Goal: Find specific page/section: Find specific page/section

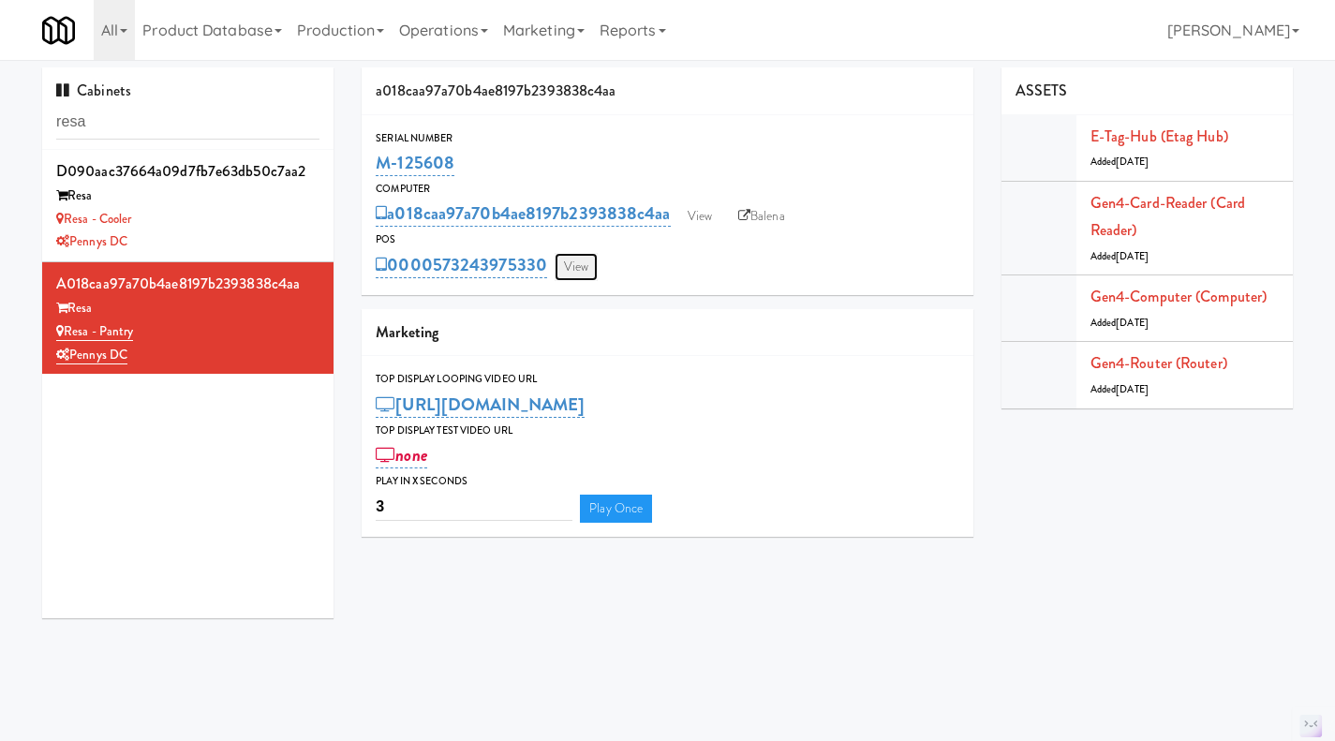
click at [593, 261] on link "View" at bounding box center [576, 267] width 43 height 28
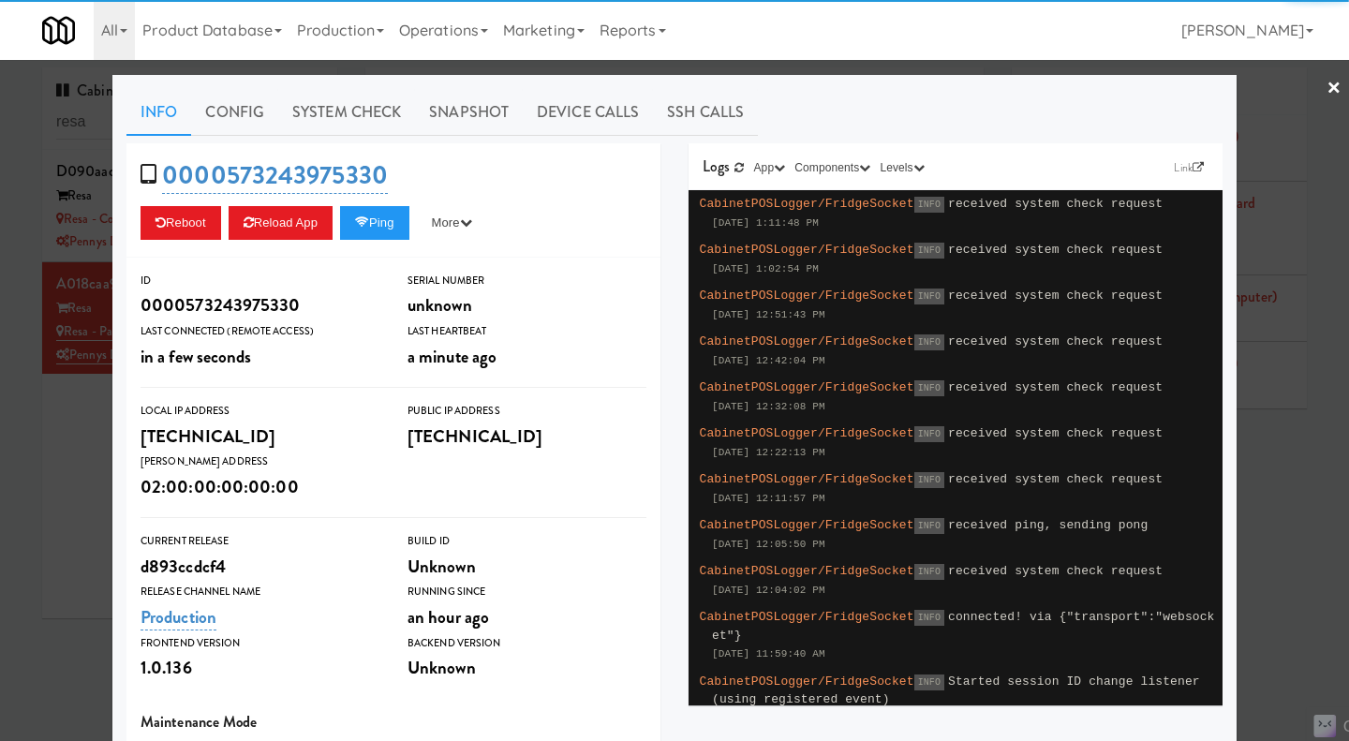
click at [678, 69] on div at bounding box center [674, 370] width 1349 height 741
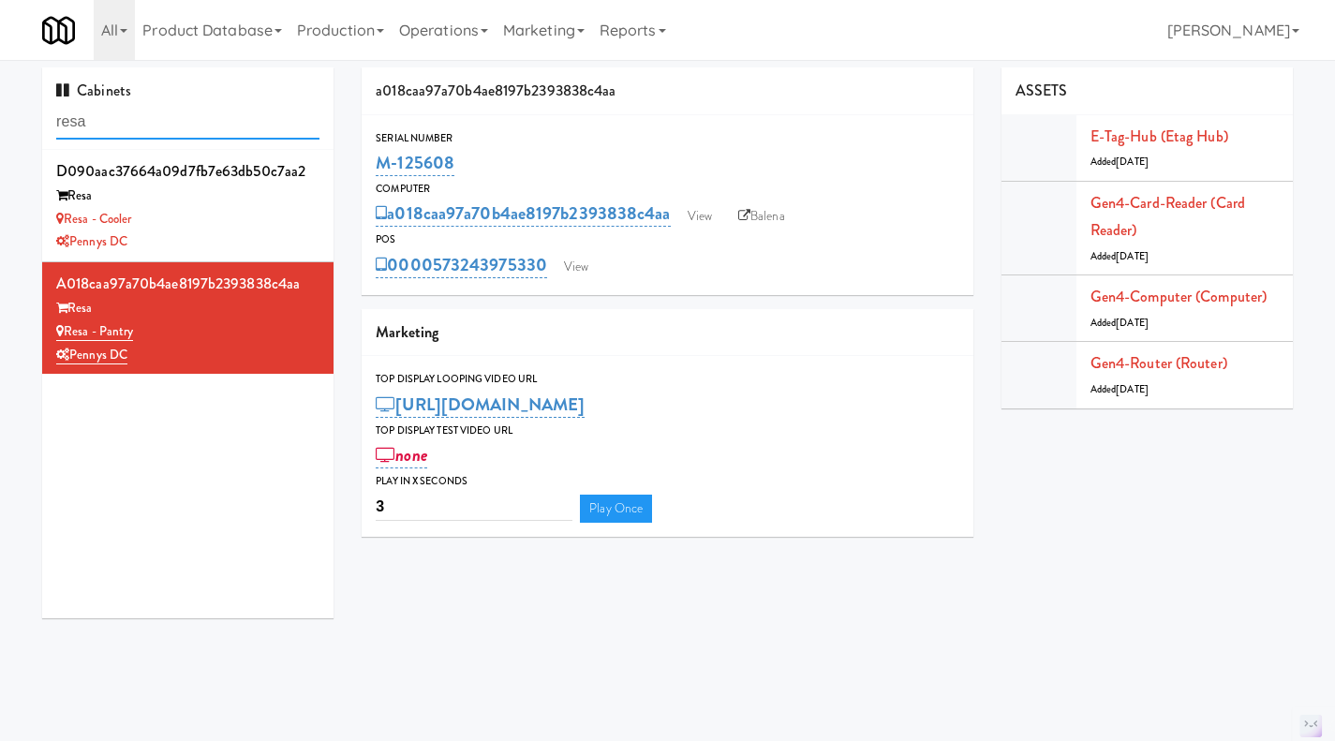
click at [210, 123] on input "resa" at bounding box center [187, 122] width 263 height 35
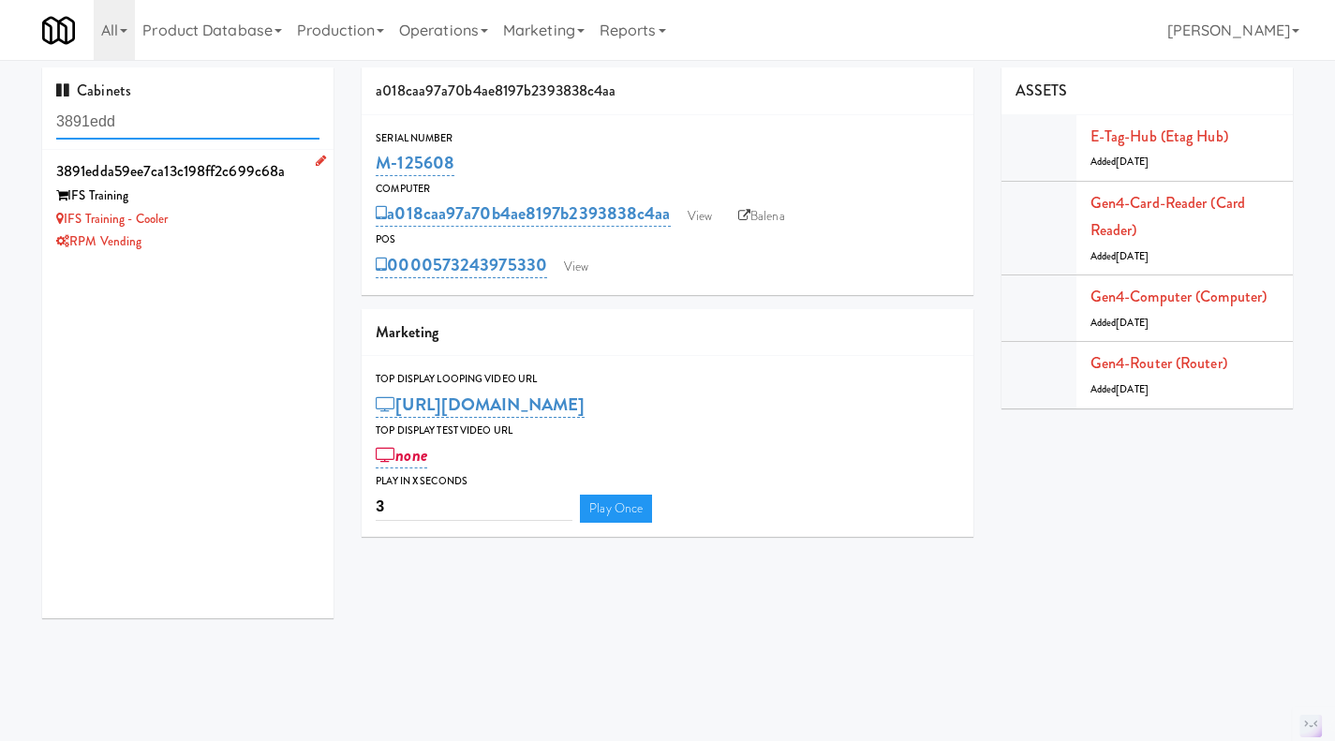
type input "3891edd"
click at [256, 230] on div "RPM Vending" at bounding box center [187, 241] width 263 height 23
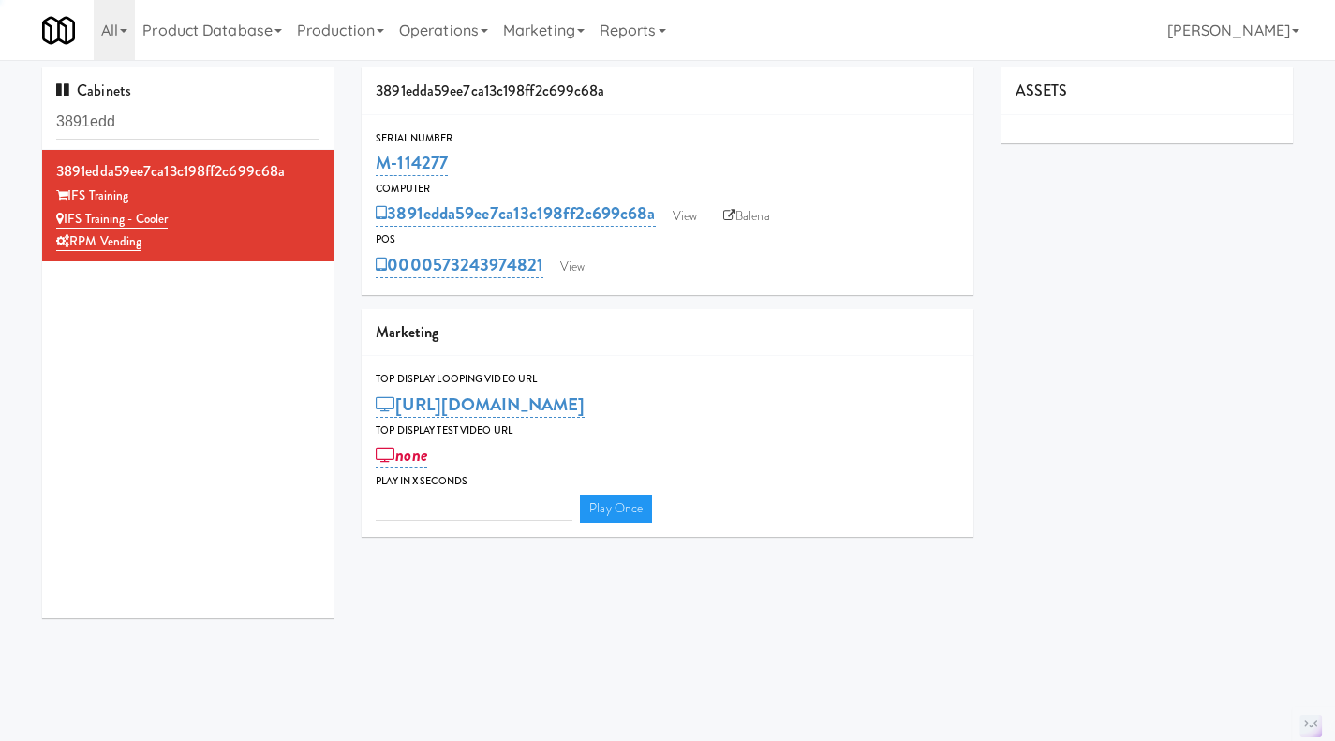
type input "3"
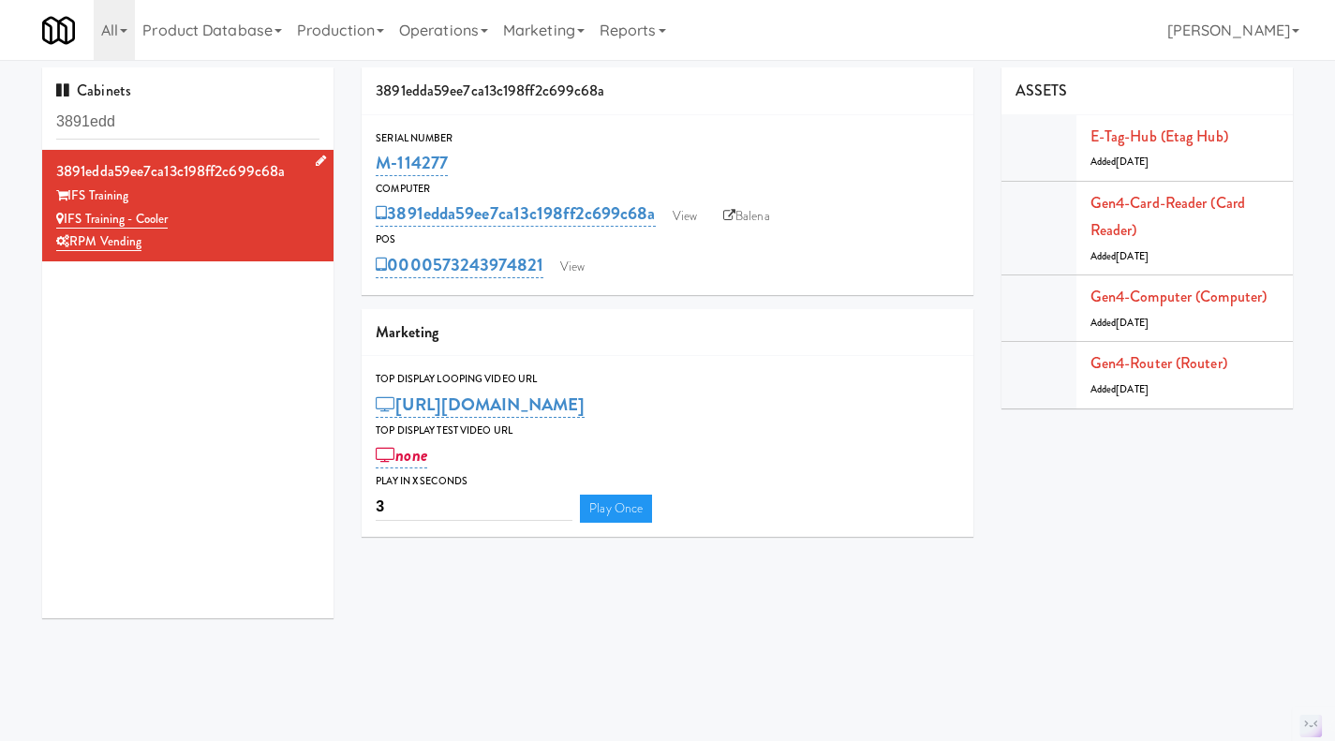
drag, startPoint x: 193, startPoint y: 243, endPoint x: 63, endPoint y: 215, distance: 133.2
click at [63, 215] on div "3891edda59ee7ca13c198ff2c699c68a IFS Training IFS Training - Cooler RPM Vending" at bounding box center [187, 205] width 263 height 96
click at [581, 263] on link "View" at bounding box center [572, 267] width 43 height 28
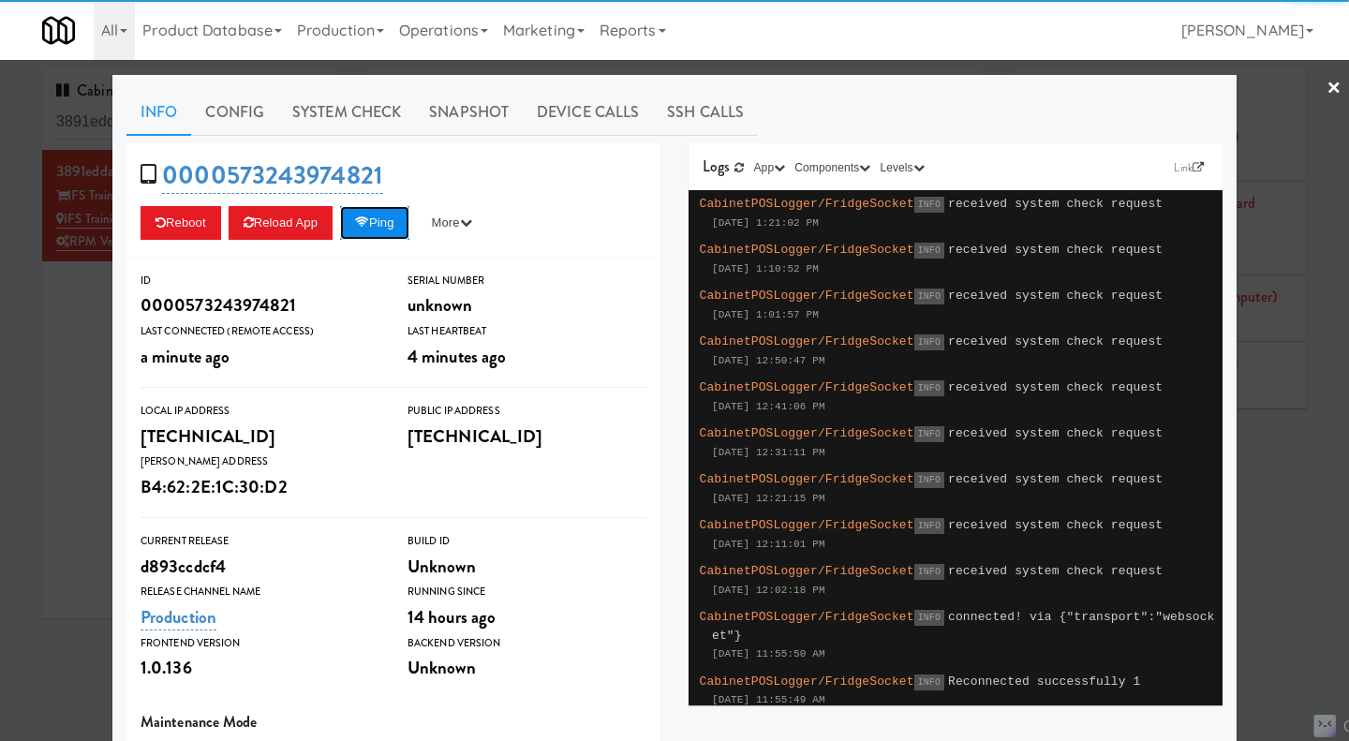
click at [375, 230] on button "Ping" at bounding box center [374, 223] width 69 height 34
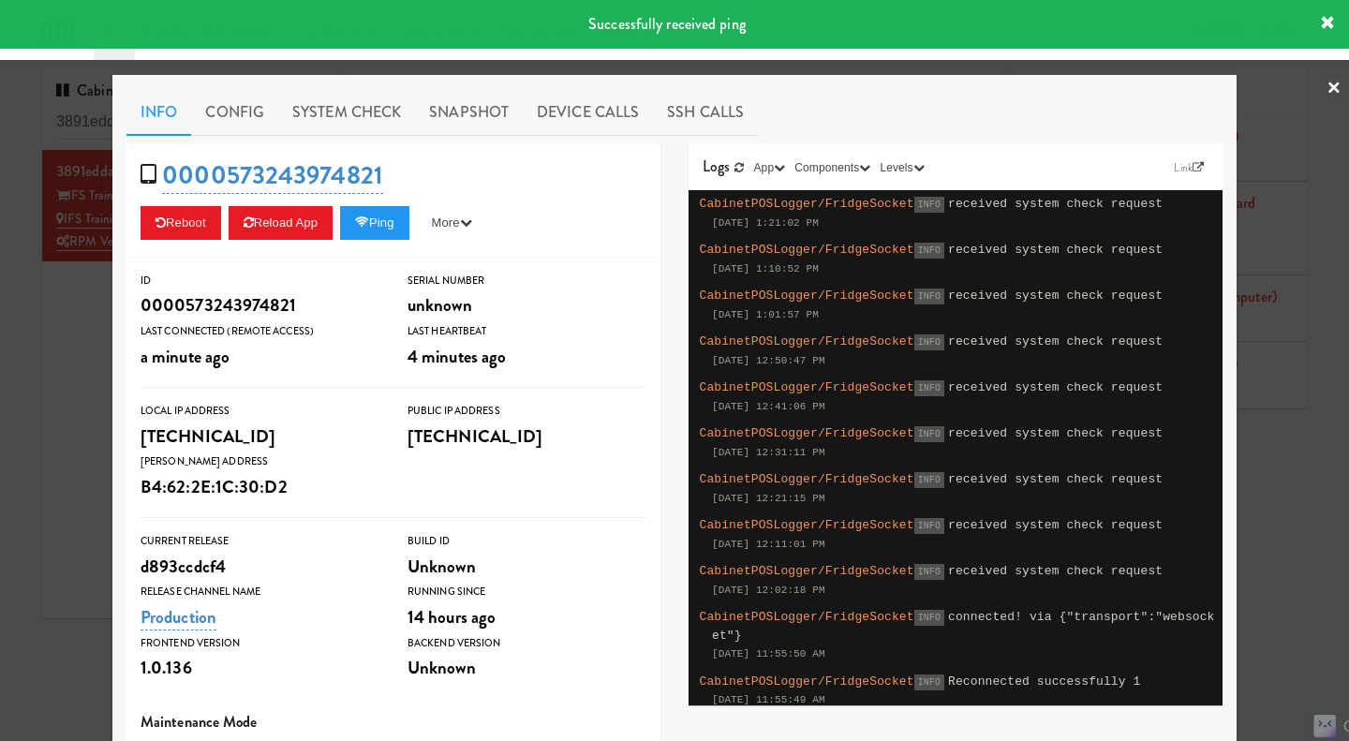
click at [73, 348] on div at bounding box center [674, 370] width 1349 height 741
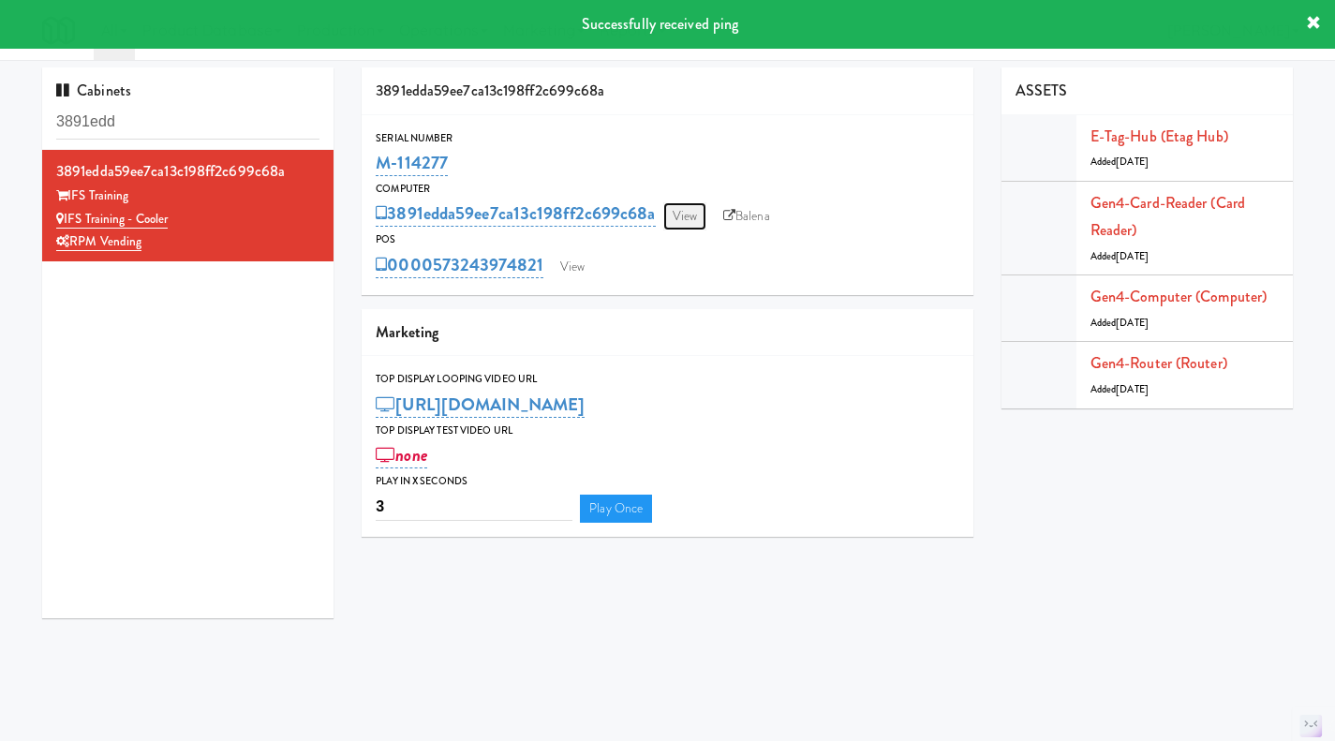
click at [679, 229] on link "View" at bounding box center [684, 216] width 43 height 28
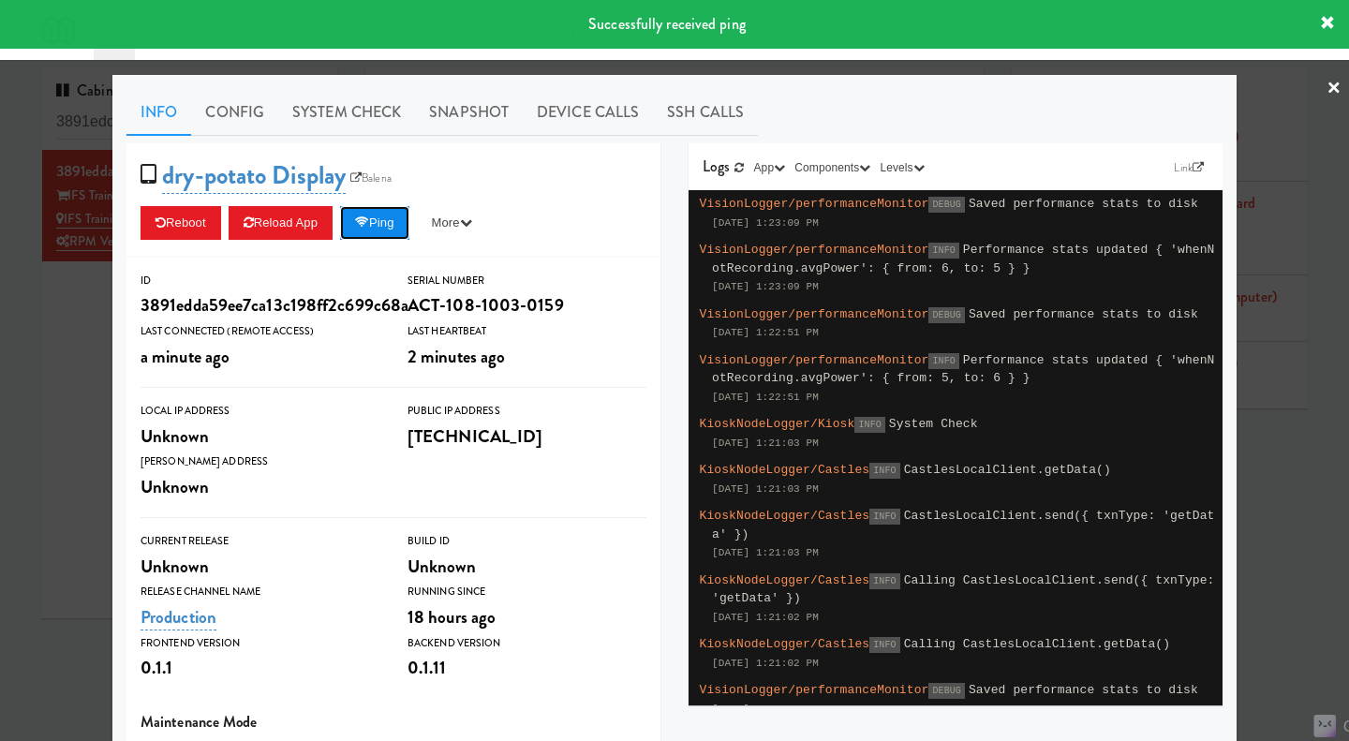
click at [374, 222] on button "Ping" at bounding box center [374, 223] width 69 height 34
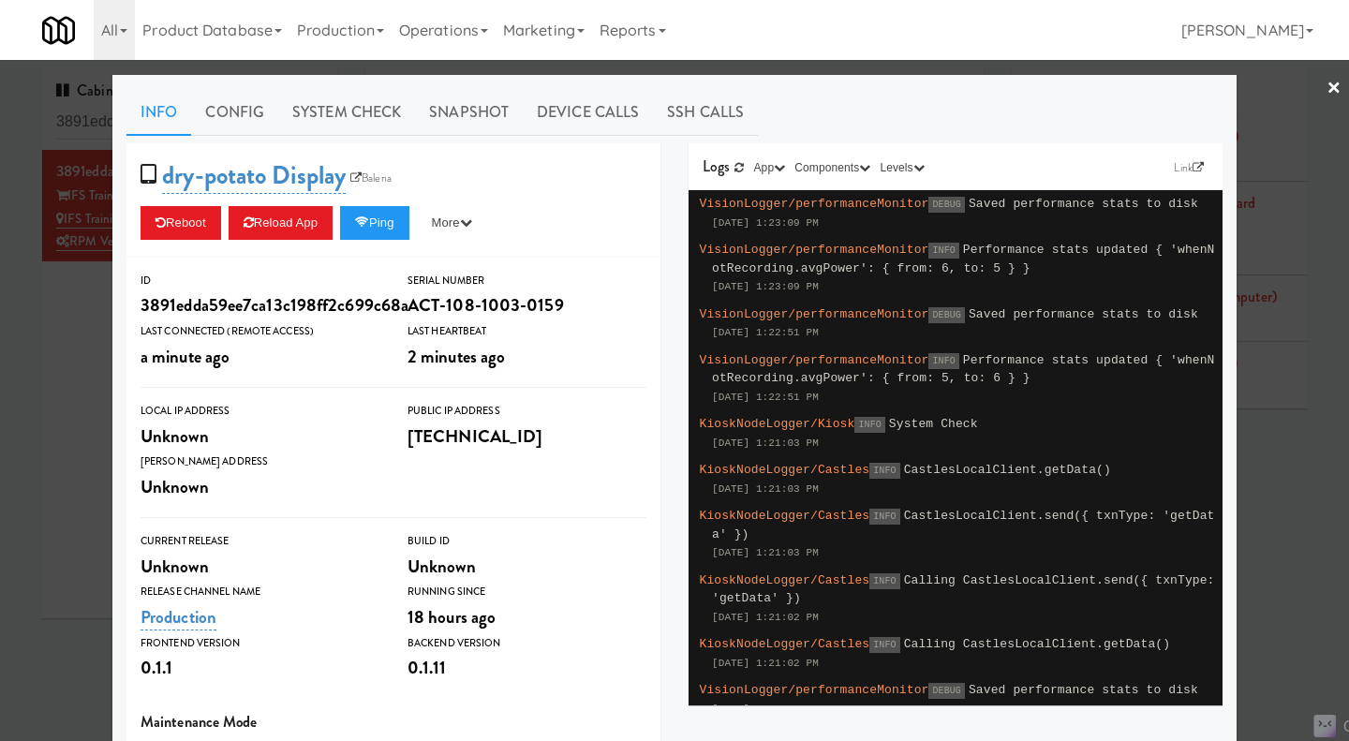
click at [63, 329] on div at bounding box center [674, 370] width 1349 height 741
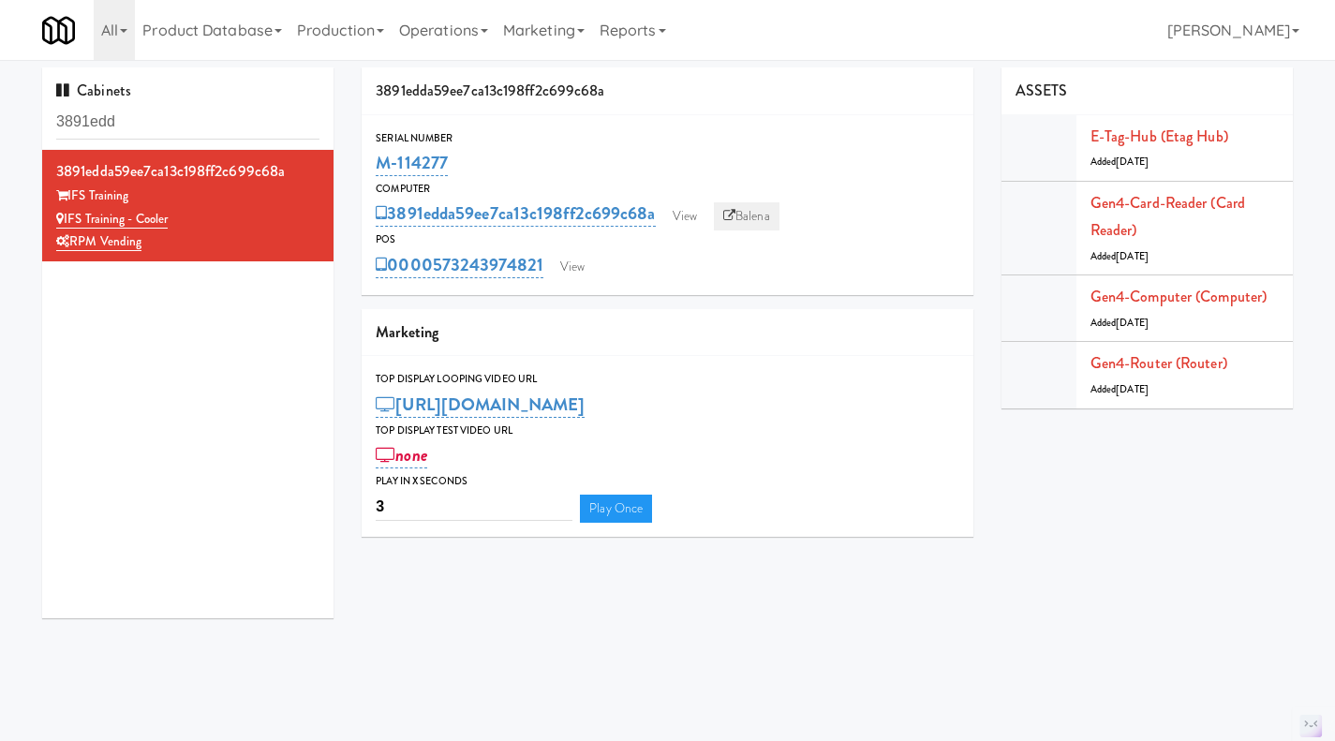
click at [758, 220] on link "Balena" at bounding box center [747, 216] width 66 height 28
click at [179, 113] on input "3891edd" at bounding box center [187, 122] width 263 height 35
paste input "M-143807"
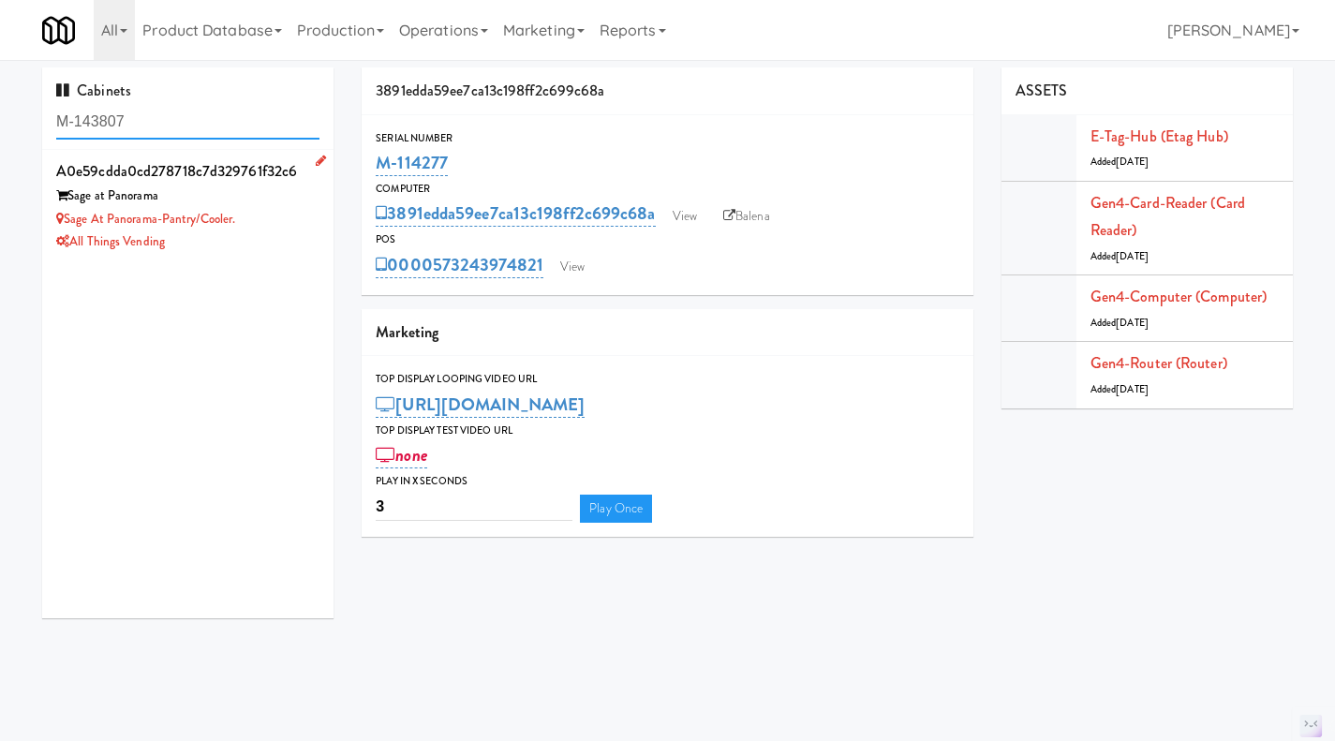
type input "M-143807"
drag, startPoint x: 189, startPoint y: 240, endPoint x: 68, endPoint y: 227, distance: 121.6
click at [68, 227] on div "a0e59cdda0cd278718c7d329761f32c6 Sage at Panorama Sage at Panorama-Pantry/Coole…" at bounding box center [187, 205] width 263 height 96
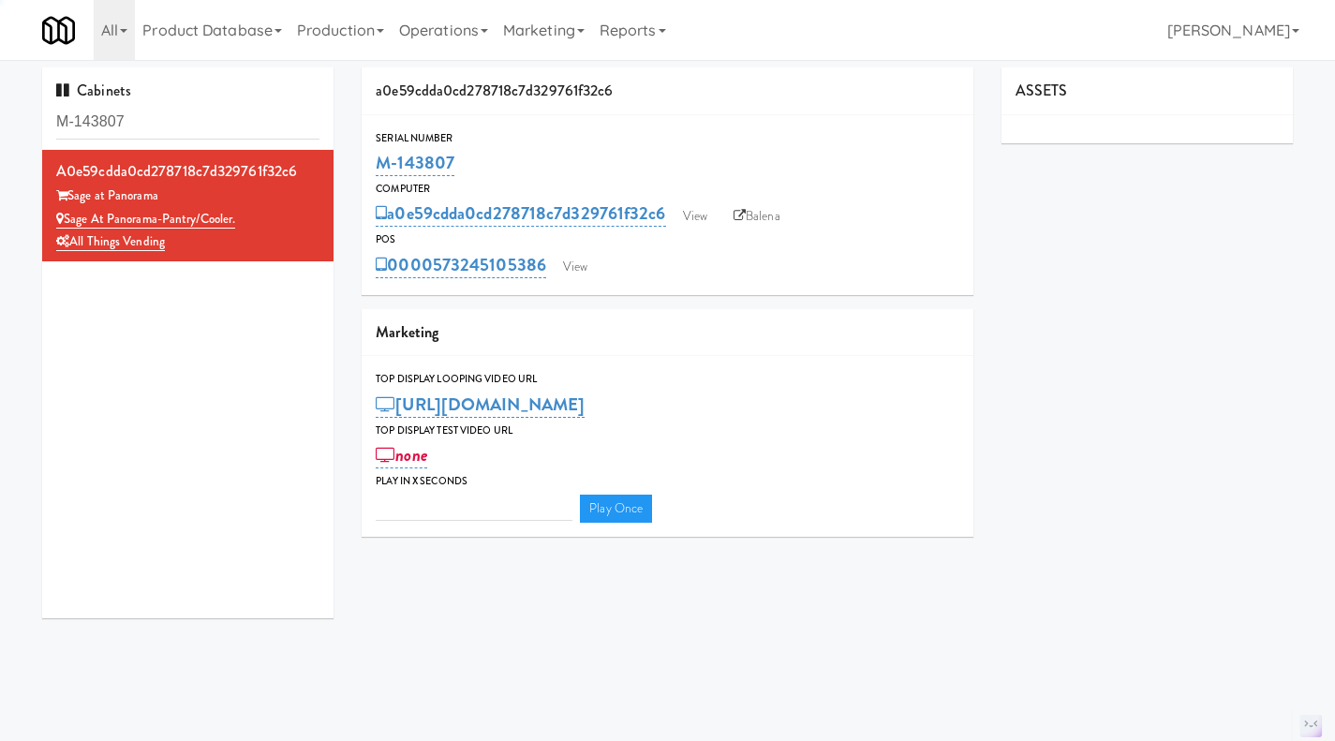
type input "3"
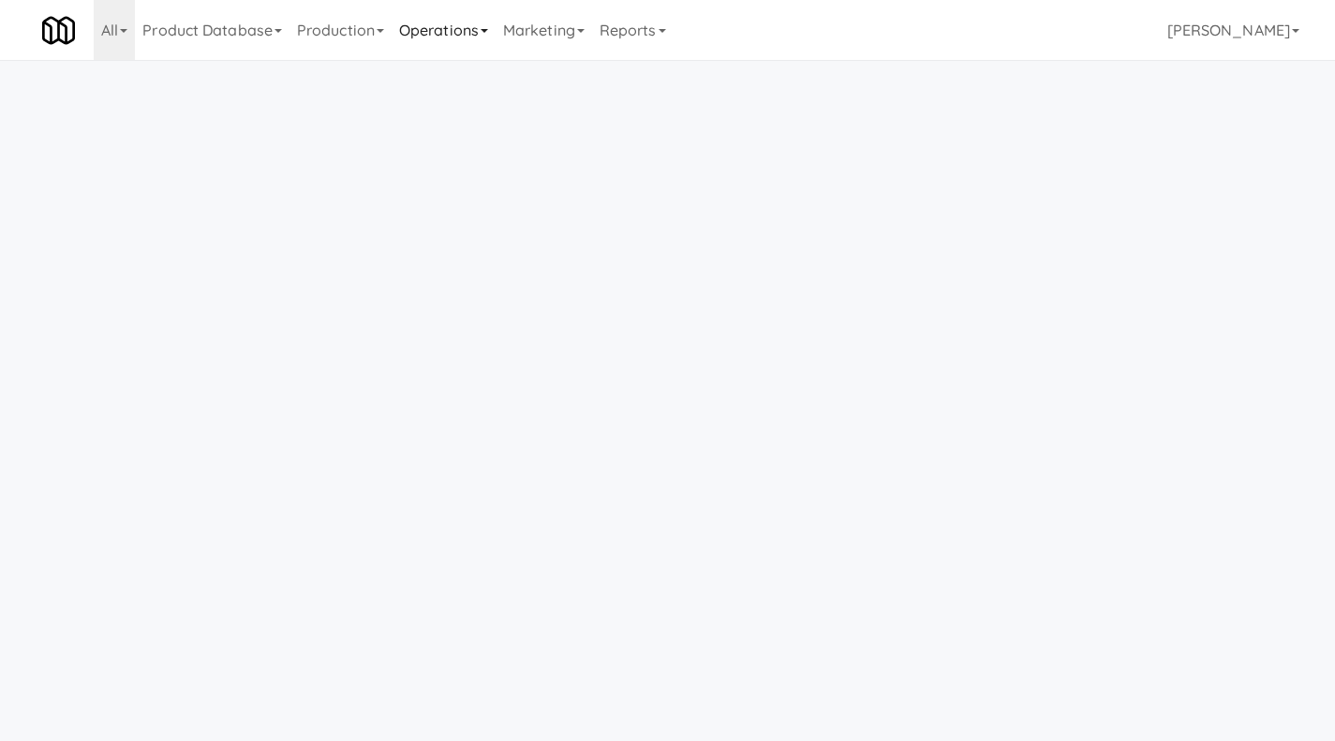
click at [417, 28] on link "Operations" at bounding box center [444, 30] width 104 height 60
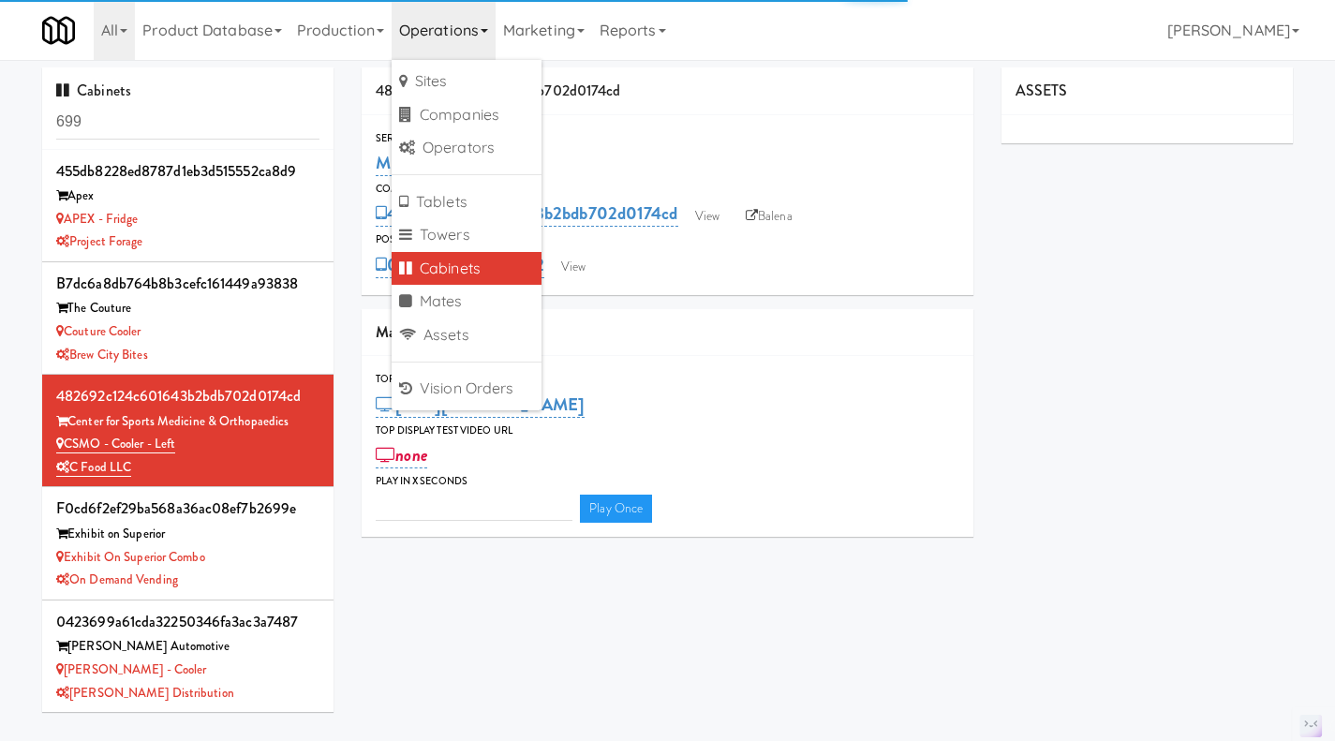
type input "3"
click at [472, 269] on link "Cabinets" at bounding box center [467, 269] width 150 height 34
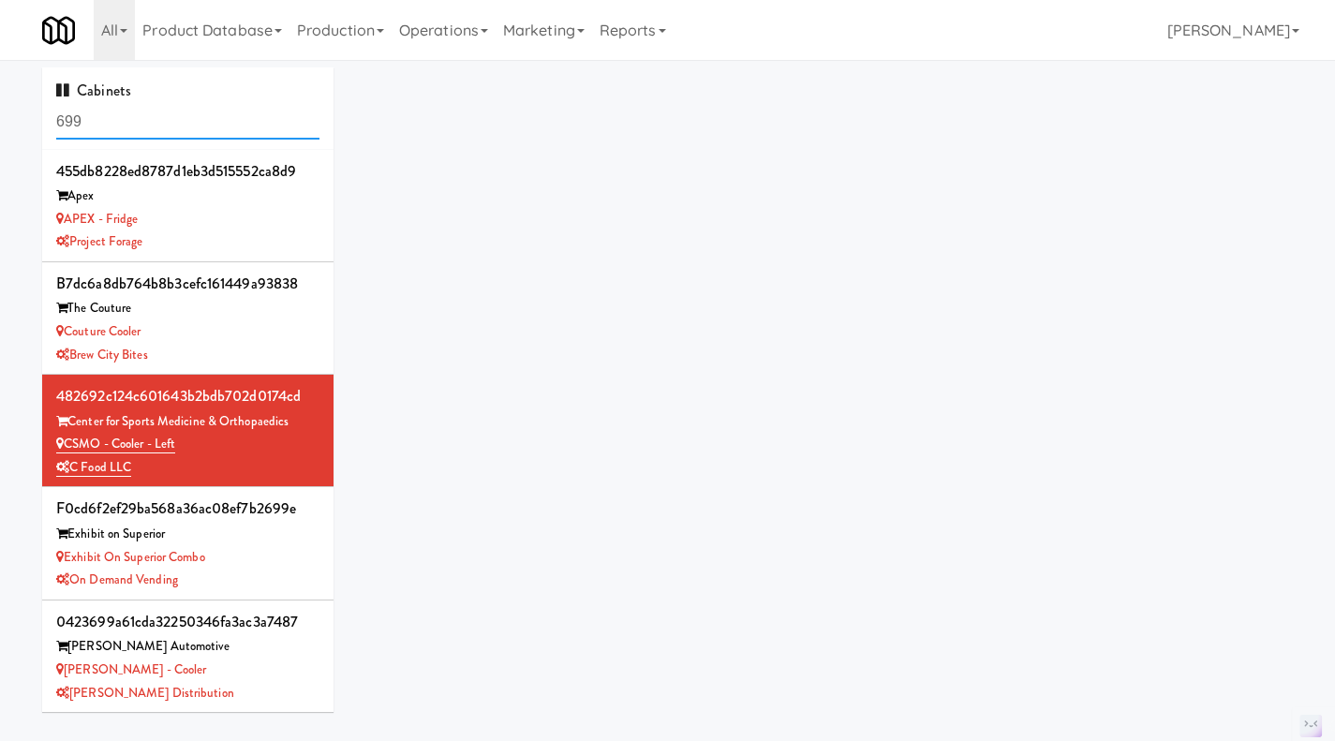
click at [122, 127] on input "699" at bounding box center [187, 122] width 263 height 35
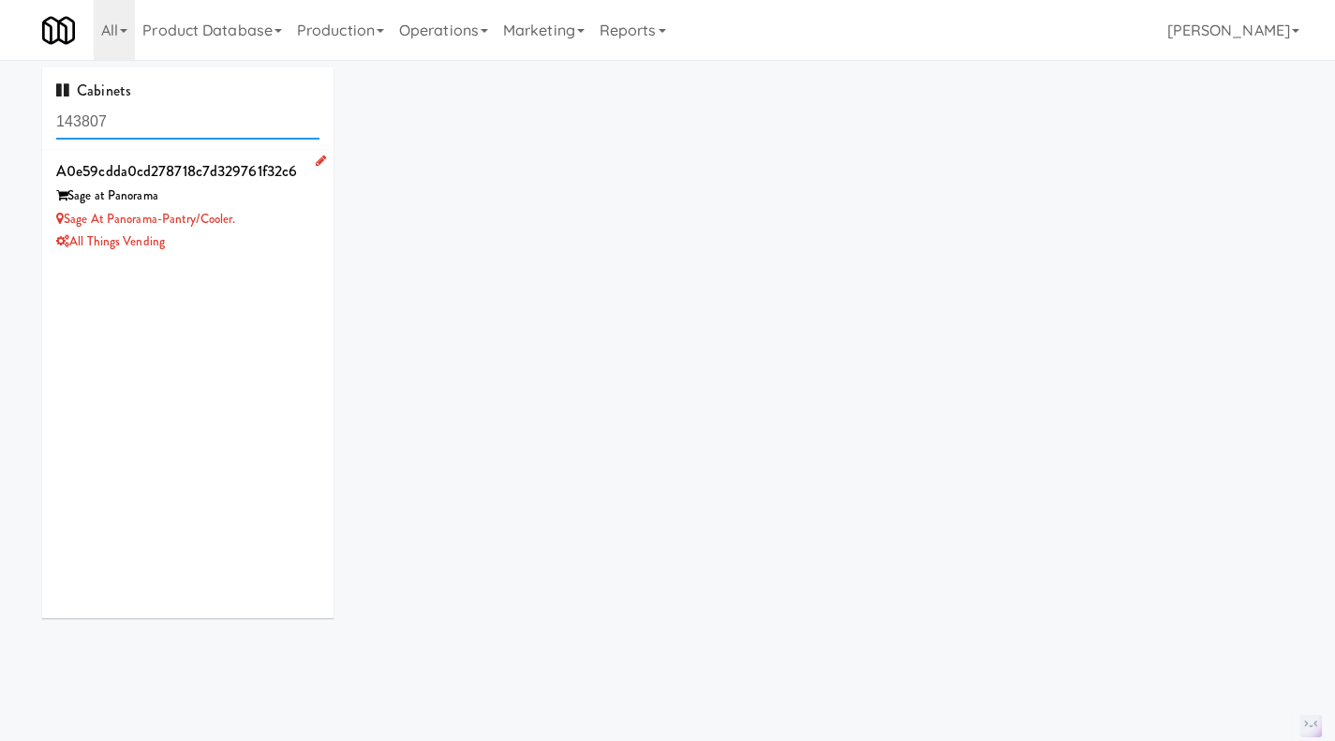
type input "143807"
click at [287, 230] on div "All Things Vending" at bounding box center [187, 241] width 263 height 23
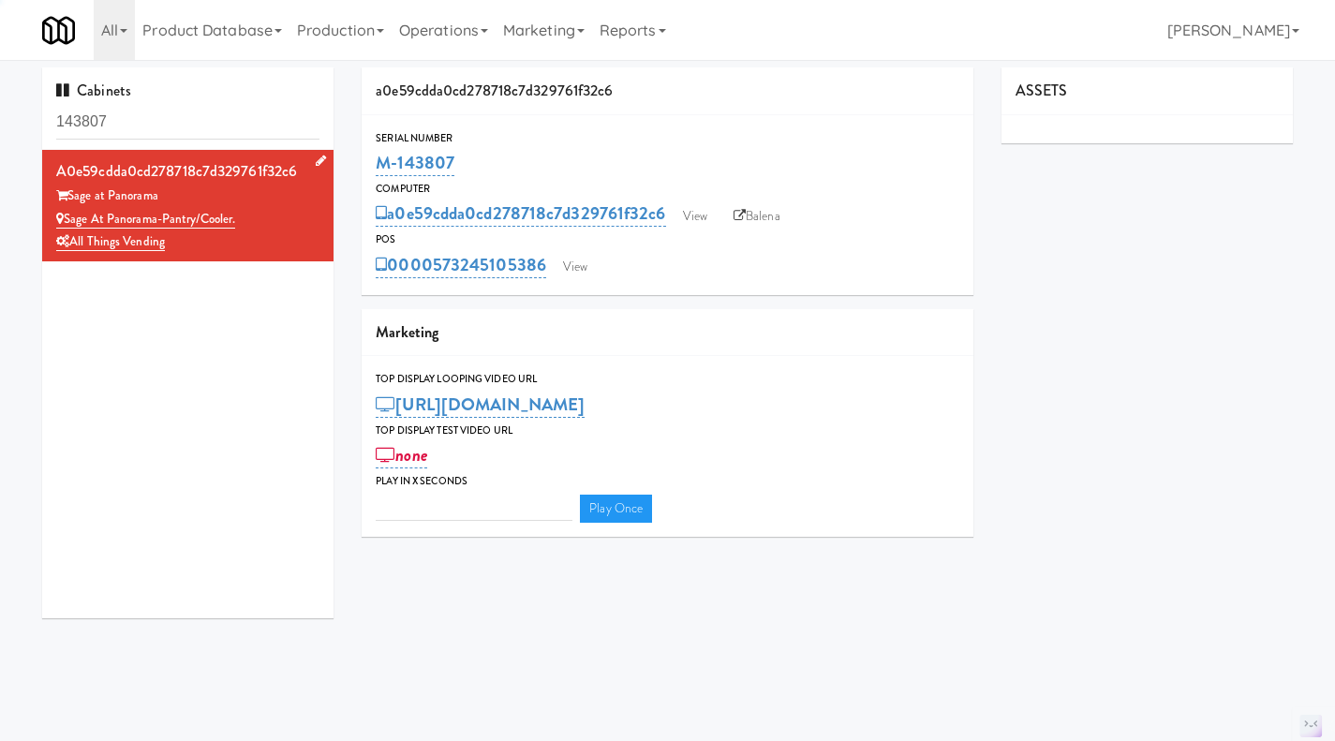
type input "3"
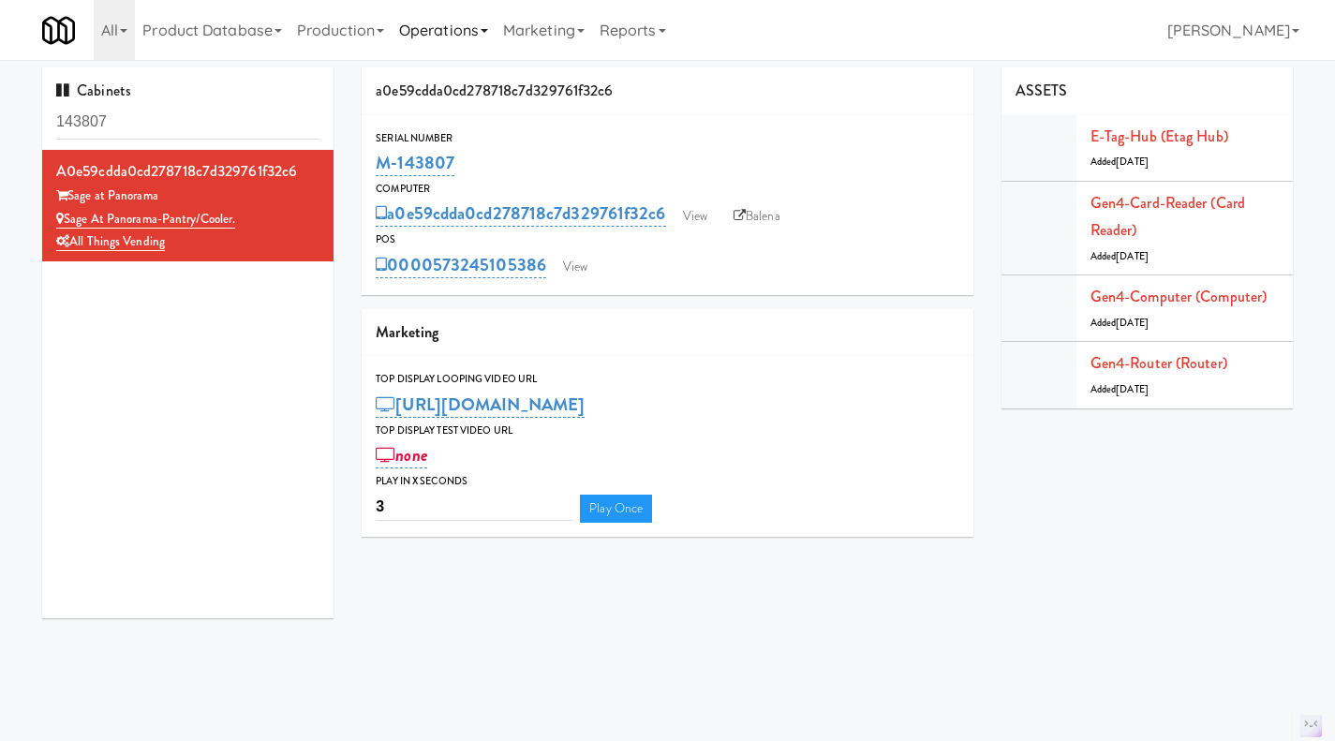
click at [421, 21] on link "Operations" at bounding box center [444, 30] width 104 height 60
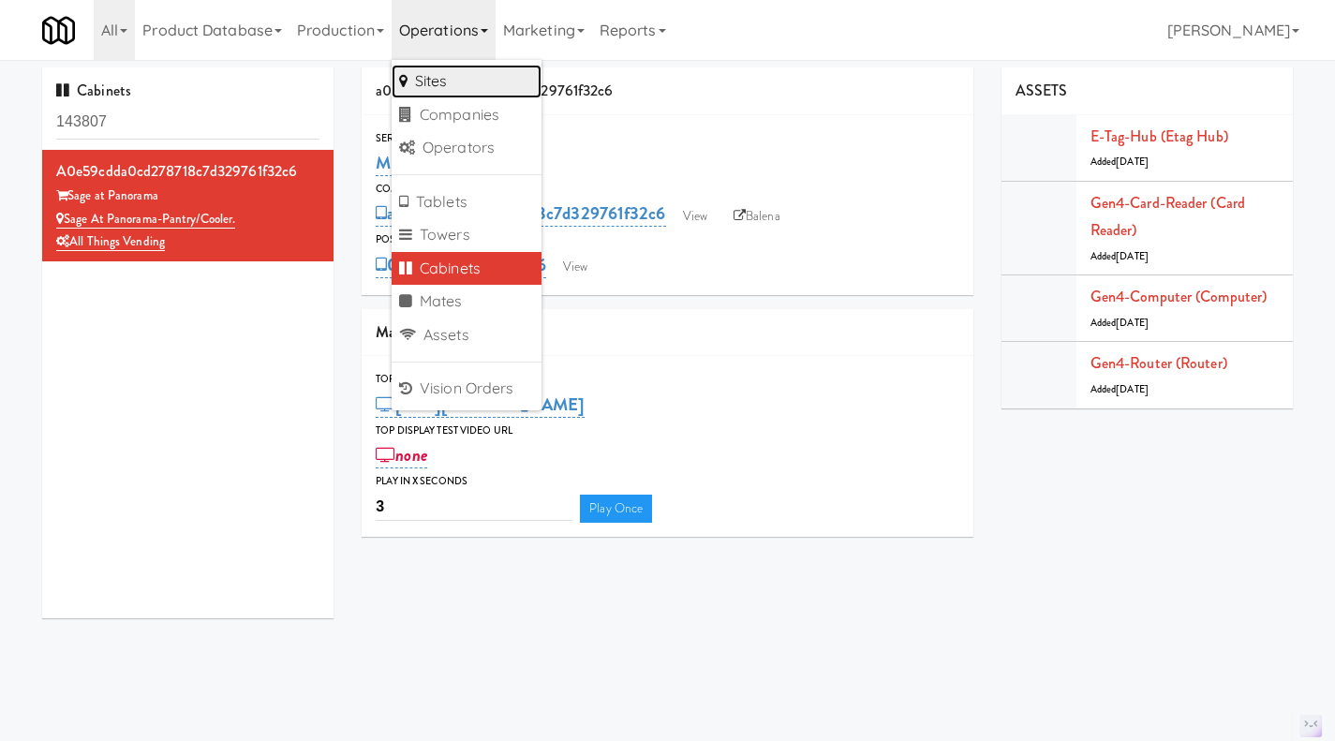
click at [457, 80] on link "Sites" at bounding box center [467, 82] width 150 height 34
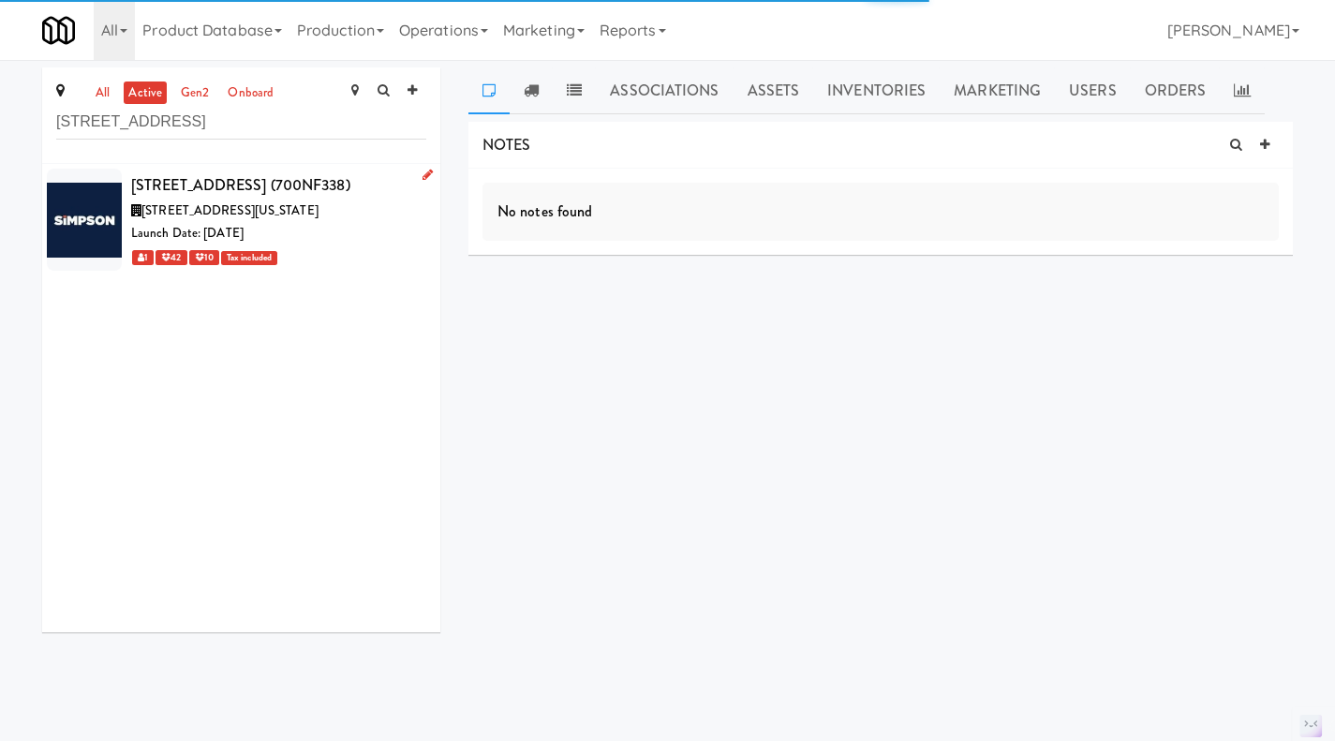
type input "700 N. Fairfax - Combo"
click at [422, 178] on icon at bounding box center [427, 175] width 10 height 12
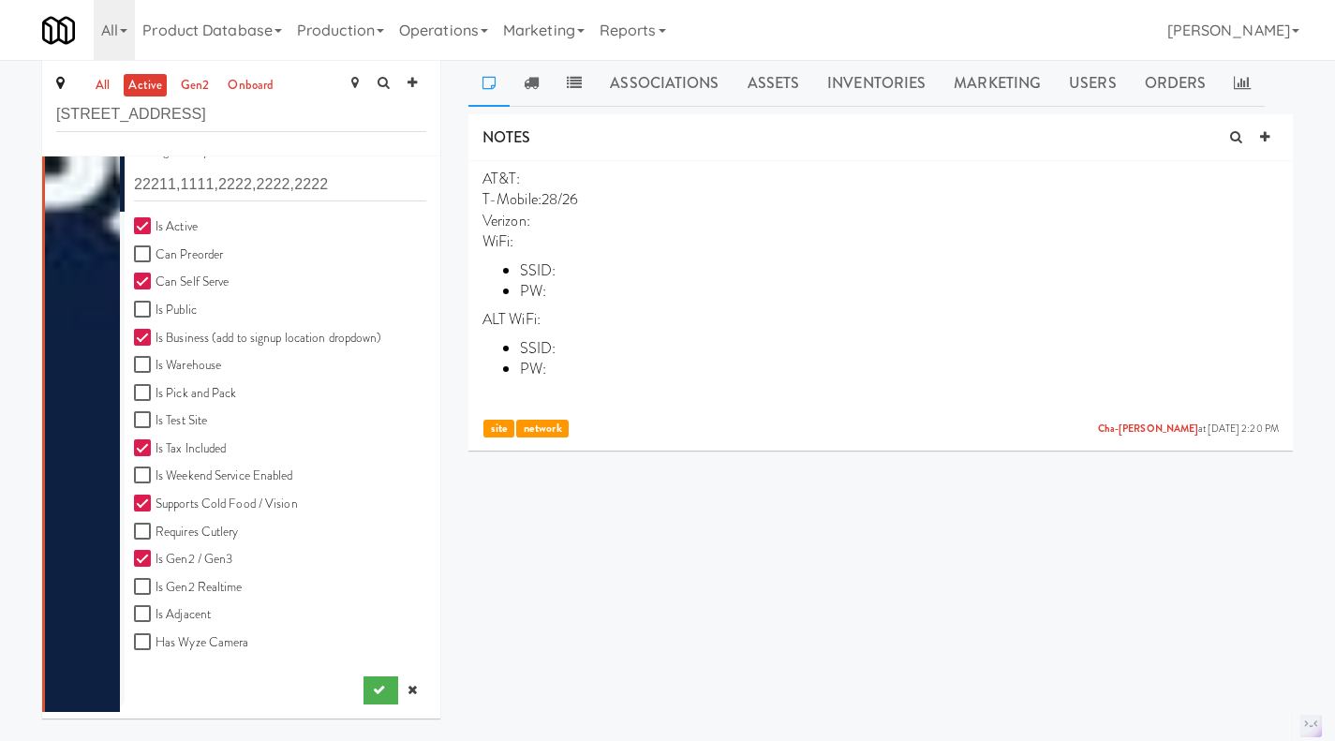
scroll to position [8, 0]
click at [407, 685] on icon at bounding box center [411, 689] width 9 height 12
